Goal: Task Accomplishment & Management: Manage account settings

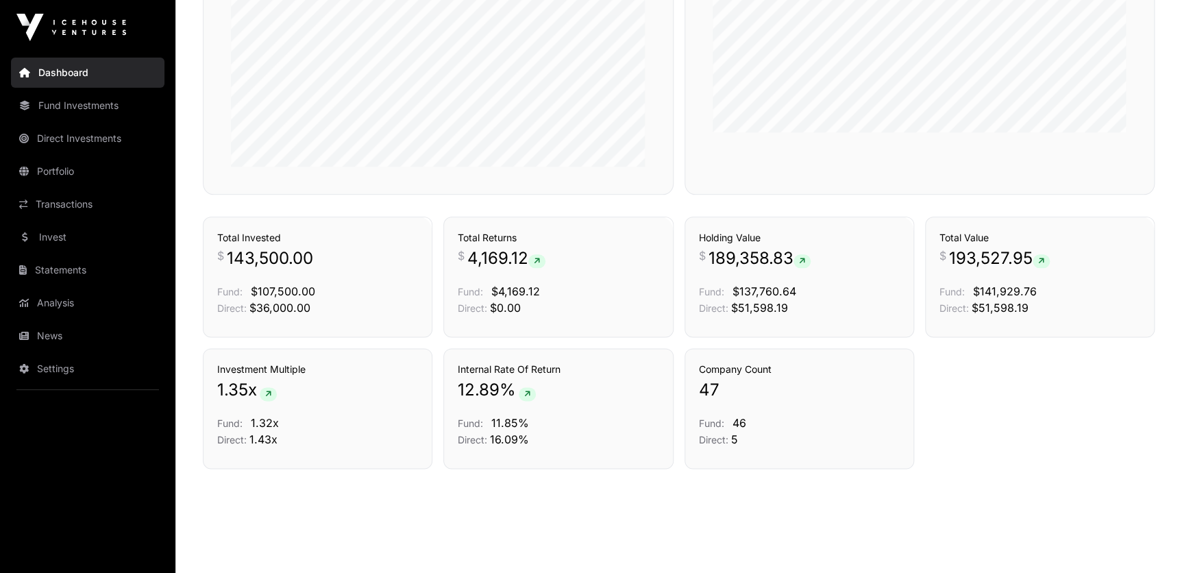
scroll to position [685, 0]
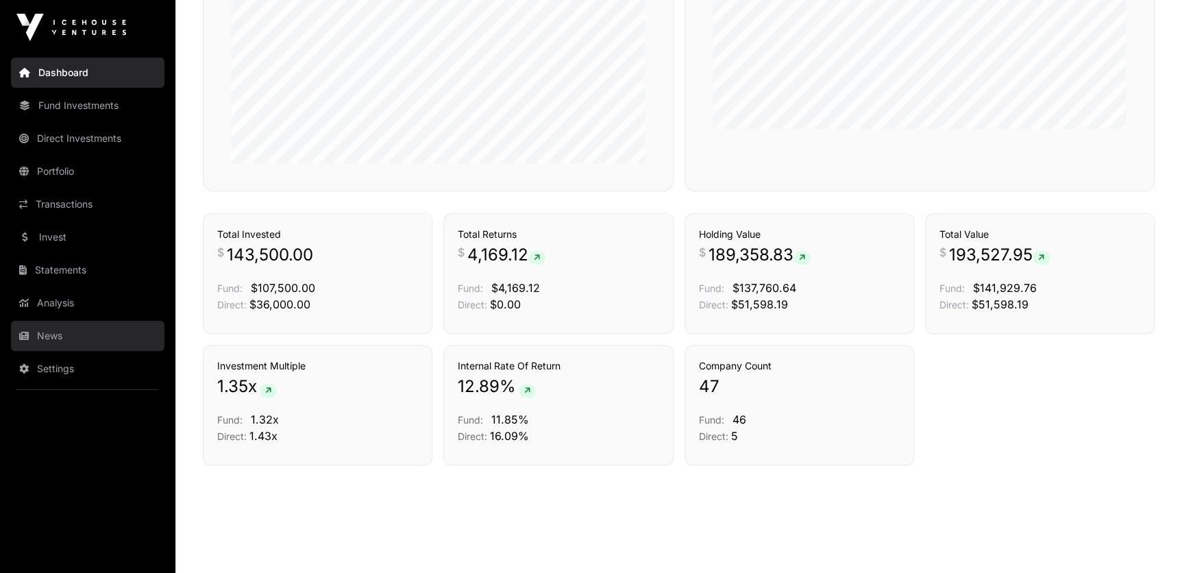
click at [56, 324] on link "News" at bounding box center [88, 336] width 154 height 30
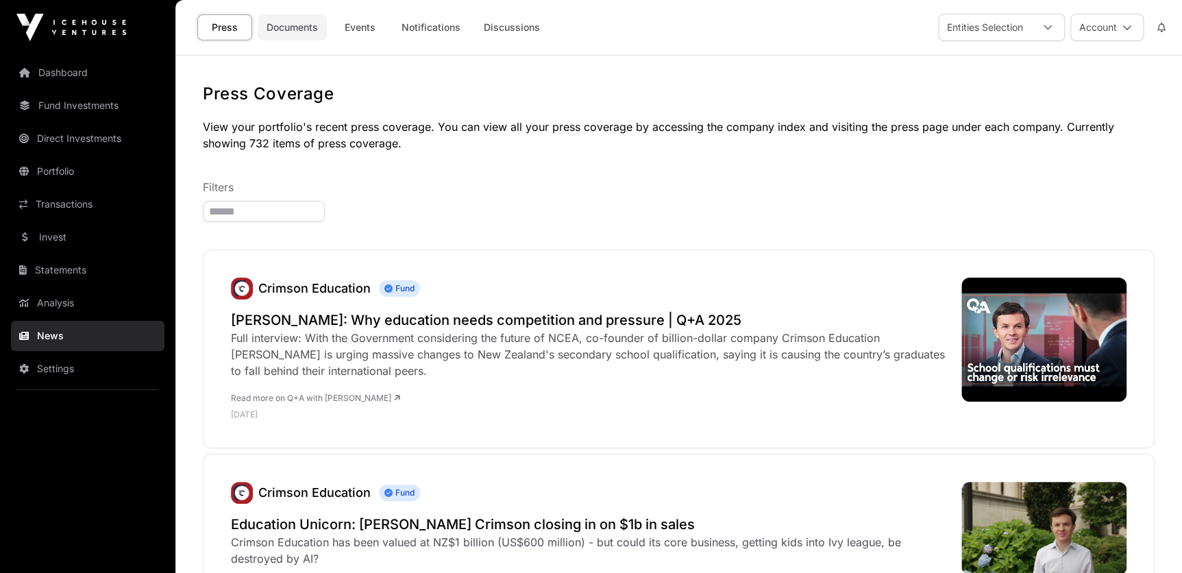
click at [300, 38] on link "Documents" at bounding box center [292, 27] width 69 height 26
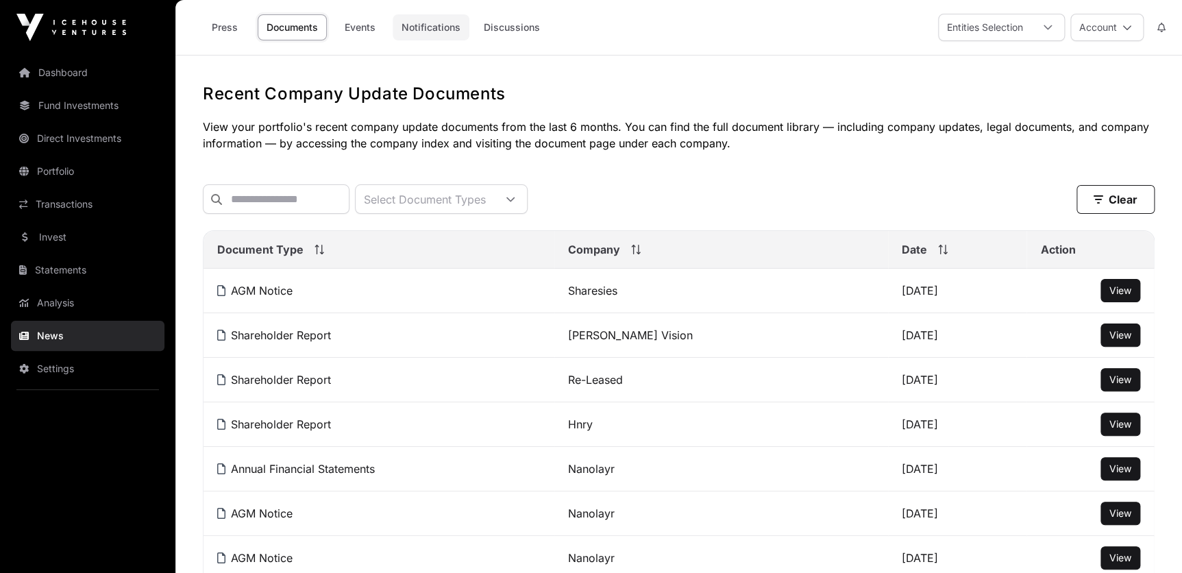
click at [432, 34] on link "Notifications" at bounding box center [431, 27] width 77 height 26
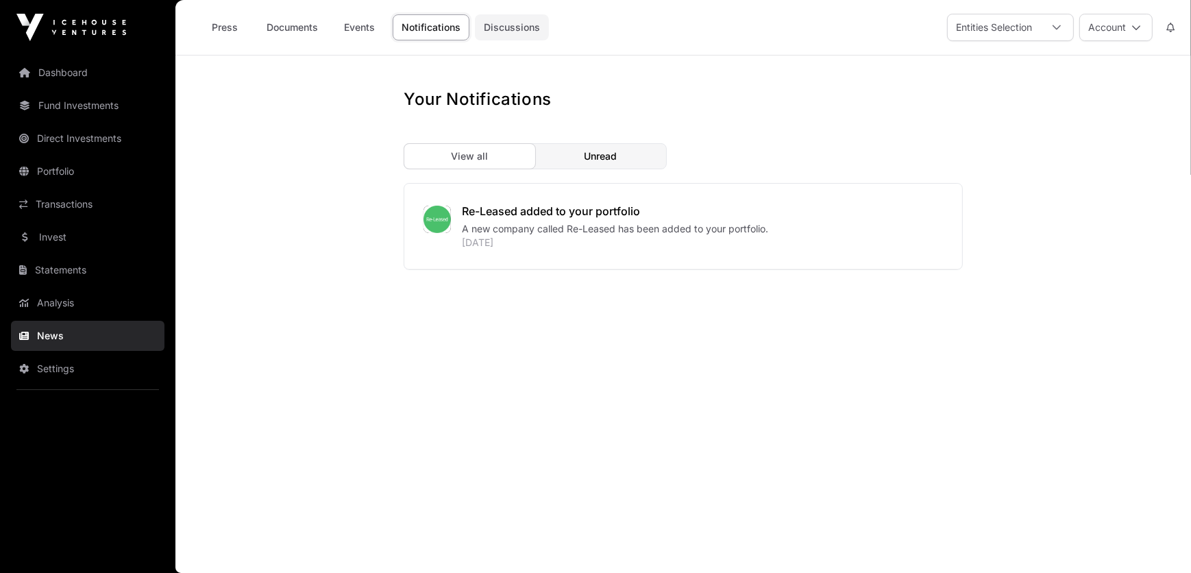
click at [535, 17] on link "Discussions" at bounding box center [512, 27] width 74 height 26
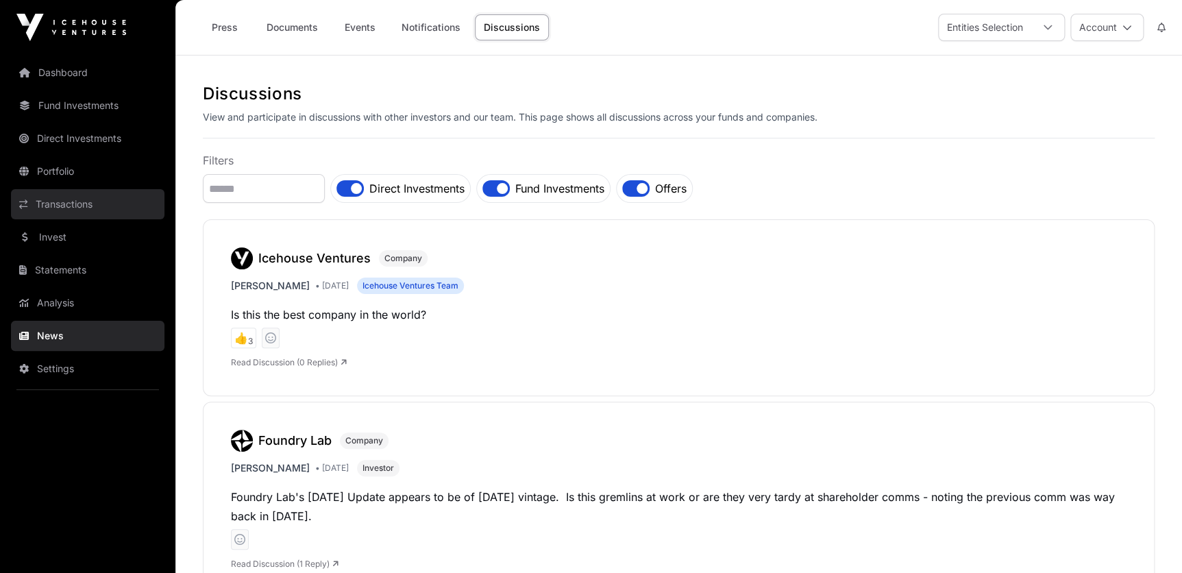
click at [63, 204] on link "Transactions" at bounding box center [88, 204] width 154 height 30
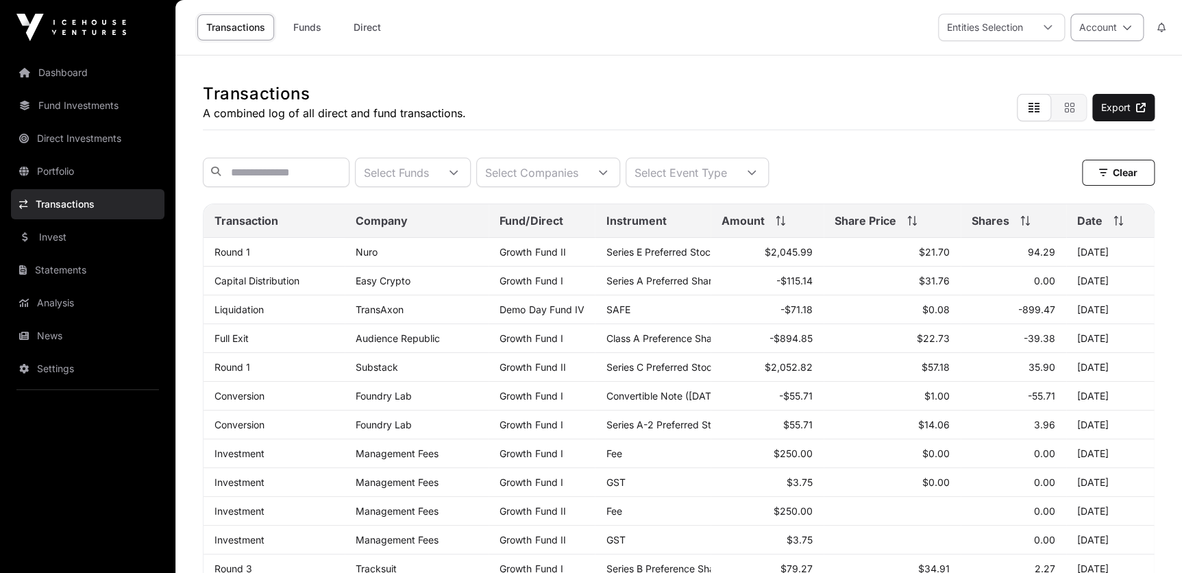
click at [1136, 19] on button "Account" at bounding box center [1107, 27] width 73 height 27
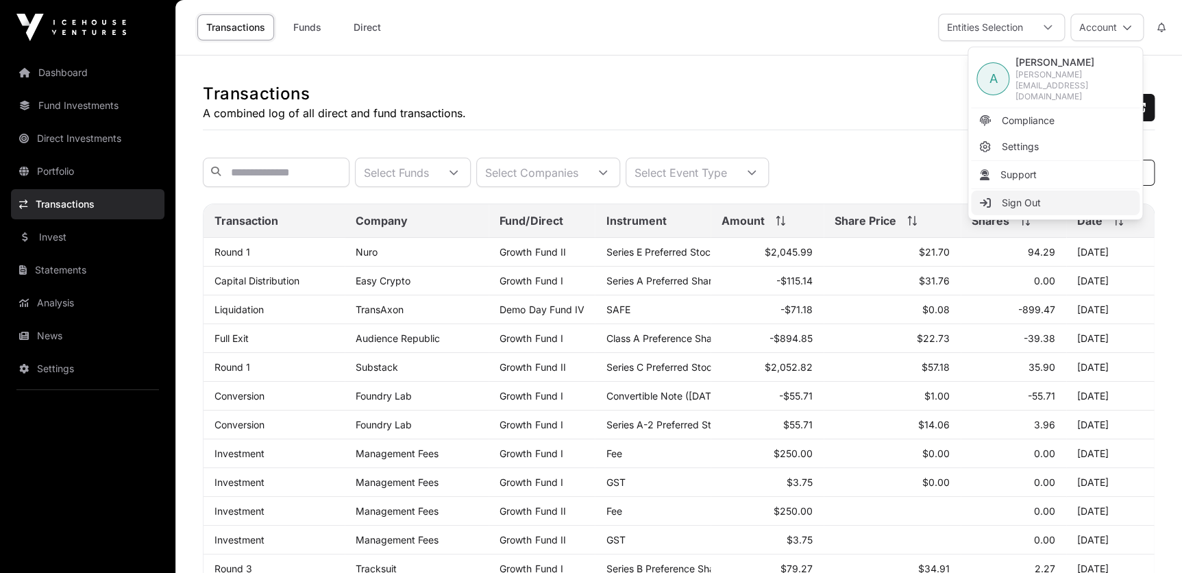
click at [1052, 193] on link "Sign Out" at bounding box center [1055, 203] width 169 height 25
